Goal: Check status

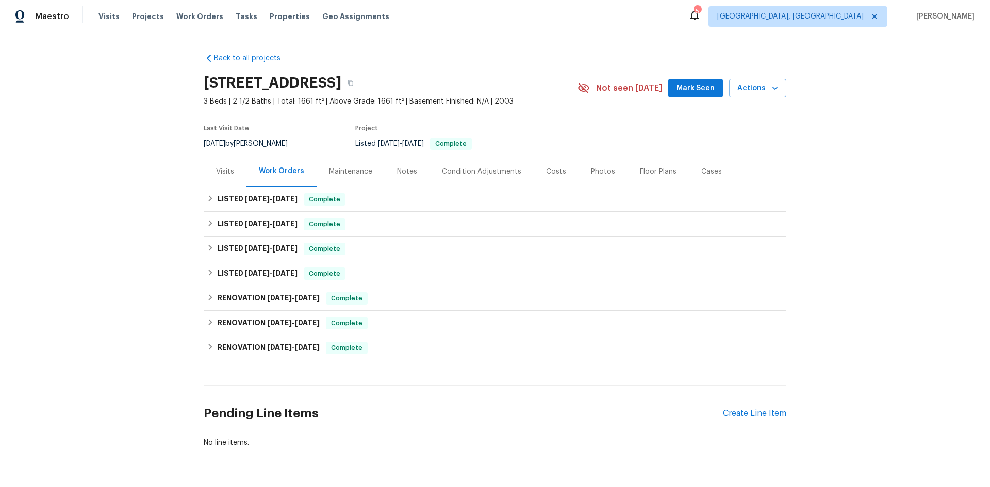
click at [230, 167] on div "Visits" at bounding box center [225, 172] width 18 height 10
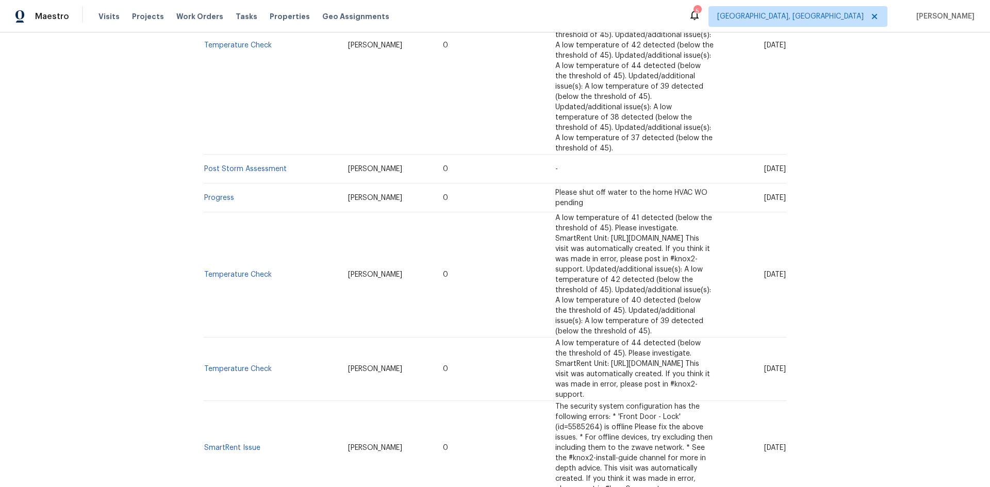
scroll to position [567, 0]
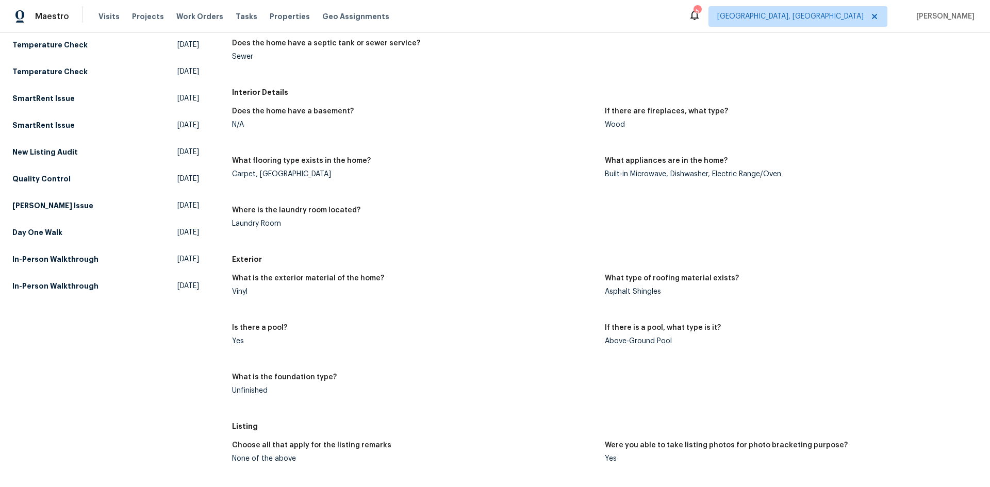
scroll to position [309, 0]
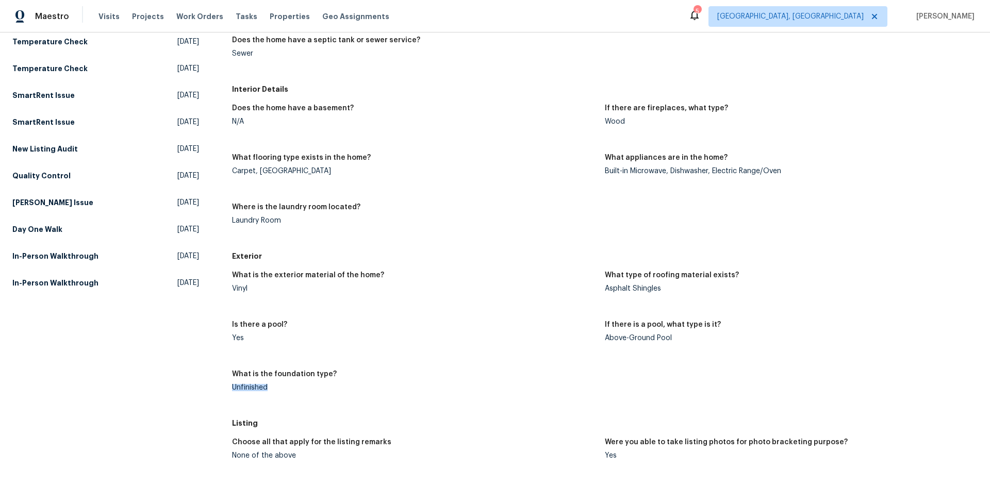
drag, startPoint x: 273, startPoint y: 386, endPoint x: 228, endPoint y: 387, distance: 44.4
click at [228, 387] on div "All visits [STREET_ADDRESS] Home details Other Visits SmartRent Issue [DATE] Li…" at bounding box center [494, 238] width 965 height 988
copy div "Unfinished"
